Goal: Task Accomplishment & Management: Use online tool/utility

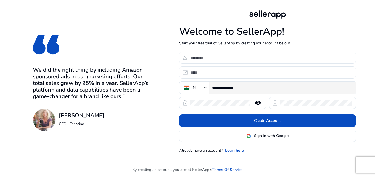
click at [280, 91] on div "**********" at bounding box center [282, 88] width 140 height 12
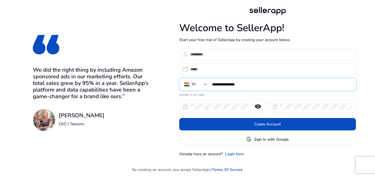
type input "**********"
click at [221, 49] on div at bounding box center [270, 54] width 161 height 12
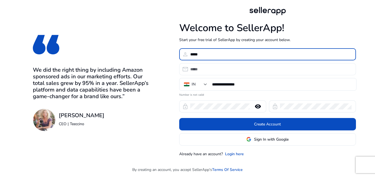
type input "*****"
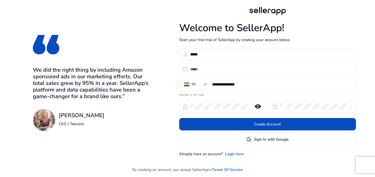
click at [235, 64] on div at bounding box center [270, 69] width 161 height 12
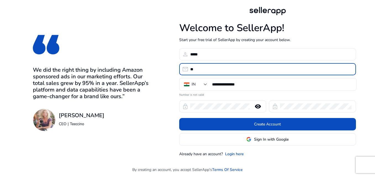
click at [262, 65] on div "**" at bounding box center [270, 69] width 161 height 12
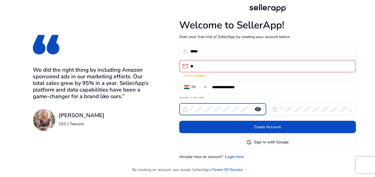
click at [227, 67] on input "**" at bounding box center [270, 66] width 161 height 6
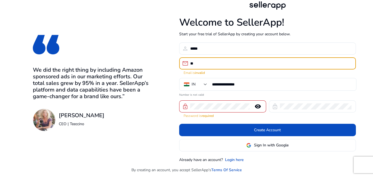
type input "**********"
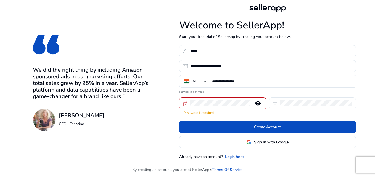
click at [202, 100] on div at bounding box center [219, 103] width 59 height 12
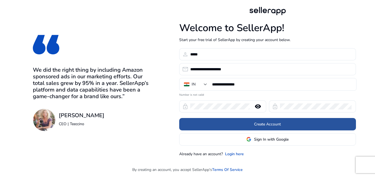
click at [283, 123] on span at bounding box center [267, 124] width 177 height 13
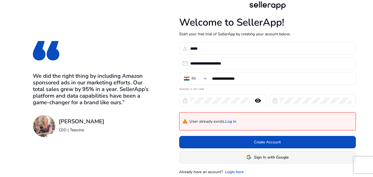
click at [278, 157] on span "Sign In with Google" at bounding box center [271, 158] width 35 height 6
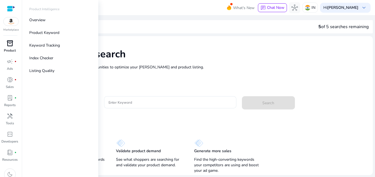
click at [9, 41] on span "inventory_2" at bounding box center [10, 43] width 7 height 7
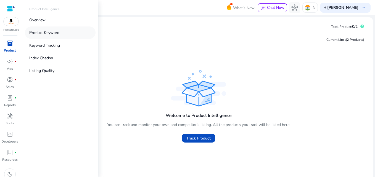
click at [54, 31] on p "Product Keyword" at bounding box center [44, 33] width 30 height 6
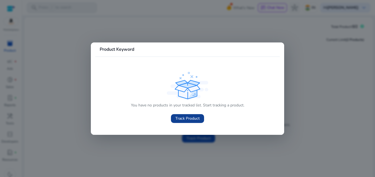
click at [186, 120] on span "Track Product" at bounding box center [187, 119] width 24 height 6
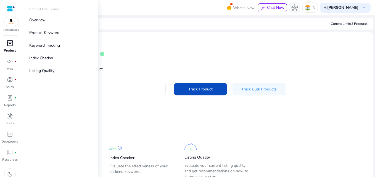
click at [13, 45] on div "inventory_2" at bounding box center [9, 43] width 15 height 9
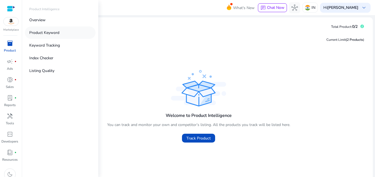
click at [51, 35] on p "Product Keyword" at bounding box center [44, 33] width 30 height 6
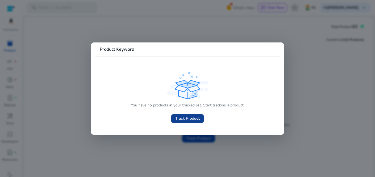
click at [189, 117] on span "Track Product" at bounding box center [187, 119] width 24 height 6
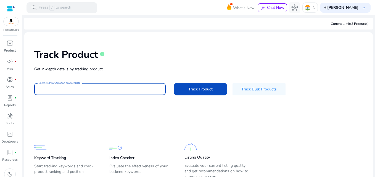
click at [93, 89] on input "Enter ASIN or Amazon product URL" at bounding box center [100, 89] width 123 height 6
paste input "**********"
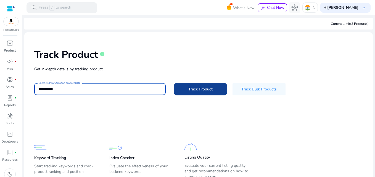
type input "**********"
click at [188, 92] on span "Track Product" at bounding box center [200, 89] width 24 height 6
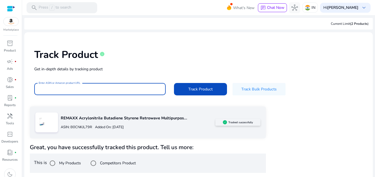
click at [134, 89] on input "Enter ASIN or Amazon product URL" at bounding box center [100, 89] width 123 height 6
paste input "**********"
click at [210, 91] on span "Track Product" at bounding box center [200, 89] width 24 height 6
type input "**********"
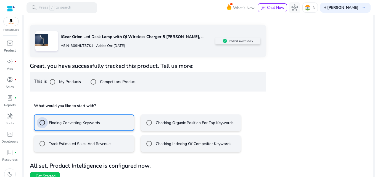
scroll to position [89, 0]
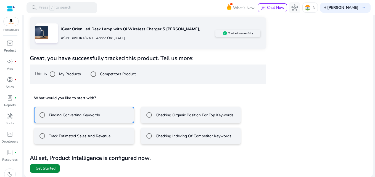
click at [51, 168] on span "Get Started" at bounding box center [46, 169] width 20 height 6
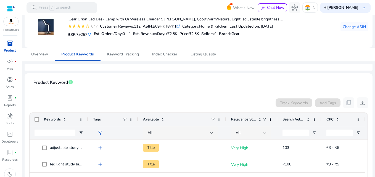
scroll to position [103, 0]
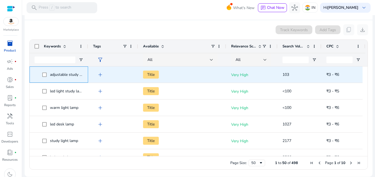
click at [59, 75] on span "adjustable study desk" at bounding box center [69, 74] width 38 height 5
click at [75, 76] on span "adjustable study desk" at bounding box center [69, 74] width 38 height 5
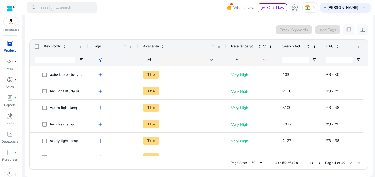
click at [175, 23] on app-product-keyword-grid "Track Keywords Add Tags content_copy download Press SPACE to select this row. D…" at bounding box center [198, 96] width 339 height 152
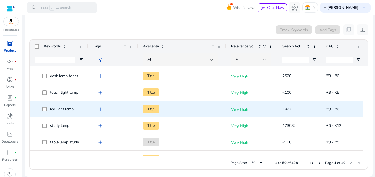
scroll to position [0, 0]
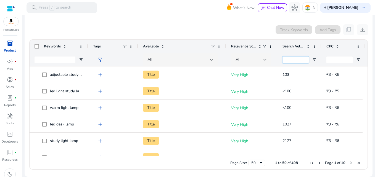
click at [300, 60] on input "Search Volume Filter Input" at bounding box center [295, 60] width 26 height 7
click at [228, 20] on mat-card-header "Product Keyword info" at bounding box center [198, 12] width 339 height 15
click at [308, 46] on span at bounding box center [308, 46] width 4 height 4
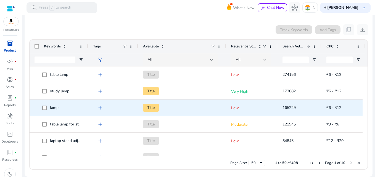
scroll to position [193, 0]
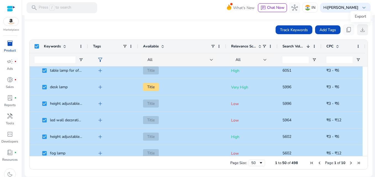
click at [361, 31] on span "download" at bounding box center [362, 30] width 7 height 7
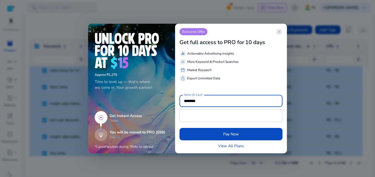
click at [279, 33] on span "close" at bounding box center [279, 32] width 4 height 4
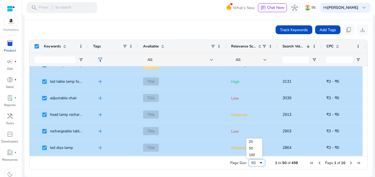
click at [253, 164] on div "50" at bounding box center [254, 163] width 7 height 5
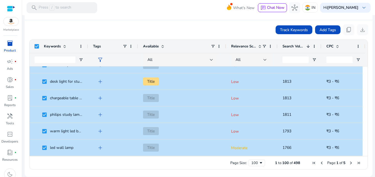
click at [165, 169] on div "Page Size: 100 1 to 100 of 498 Page 1 of 5" at bounding box center [199, 162] width 338 height 13
click at [76, 164] on div "Page Size: 100 1 to 100 of 498 Page 1 of 5" at bounding box center [199, 162] width 338 height 13
click at [75, 165] on div "Page Size: 100 1 to 100 of 498 Page 1 of 5" at bounding box center [199, 162] width 338 height 13
click at [133, 22] on app-product-keyword-grid "Track Keywords Add Tags content_copy download 1 to 100 of 498. Page 1 of 5 Drag…" at bounding box center [198, 96] width 339 height 152
click at [132, 23] on app-product-keyword-grid "Track Keywords Add Tags content_copy download 1 to 100 of 498. Page 1 of 5 Drag…" at bounding box center [198, 96] width 339 height 152
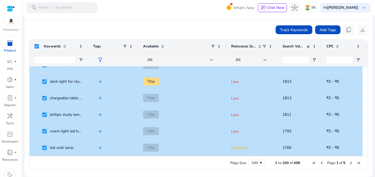
click at [132, 23] on app-product-keyword-grid "Track Keywords Add Tags content_copy download 1 to 100 of 498. Page 1 of 5 Drag…" at bounding box center [198, 96] width 339 height 152
click at [220, 33] on div "Track Keywords Add Tags content_copy download" at bounding box center [198, 29] width 339 height 11
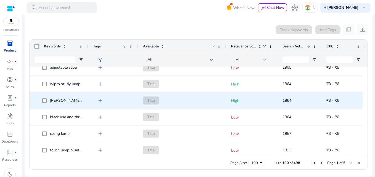
scroll to position [1429, 0]
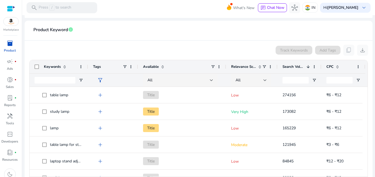
click at [307, 67] on span at bounding box center [308, 67] width 4 height 4
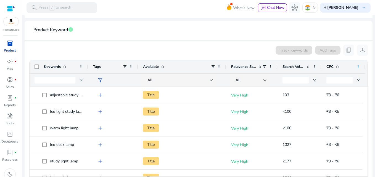
click at [358, 68] on span at bounding box center [358, 67] width 4 height 4
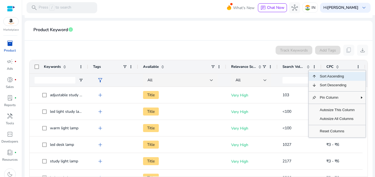
click at [354, 33] on mat-card-header "Product Keyword info" at bounding box center [198, 32] width 339 height 15
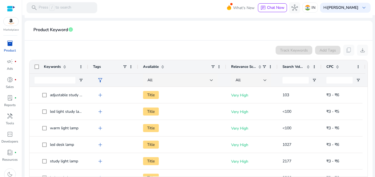
click at [251, 67] on span "Relevance Score" at bounding box center [243, 66] width 25 height 5
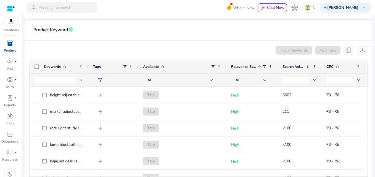
click at [251, 67] on span "Relevance Score" at bounding box center [243, 66] width 25 height 5
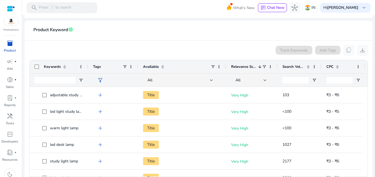
click at [251, 67] on span "Relevance Score" at bounding box center [243, 66] width 25 height 5
click at [250, 67] on span "Relevance Score" at bounding box center [243, 66] width 25 height 5
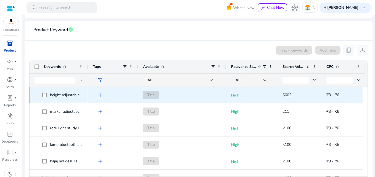
click at [65, 97] on span "height adjustable desk" at bounding box center [69, 94] width 39 height 5
click at [66, 92] on span "height adjustable desk" at bounding box center [69, 94] width 39 height 5
click at [67, 94] on span "height adjustable desk" at bounding box center [69, 94] width 39 height 5
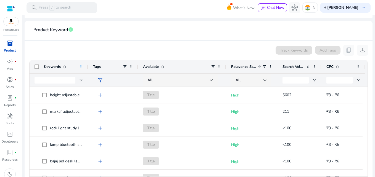
click at [81, 68] on span at bounding box center [81, 67] width 4 height 4
click at [137, 36] on mat-card-header "Product Keyword info" at bounding box center [198, 32] width 339 height 15
